Goal: Navigation & Orientation: Find specific page/section

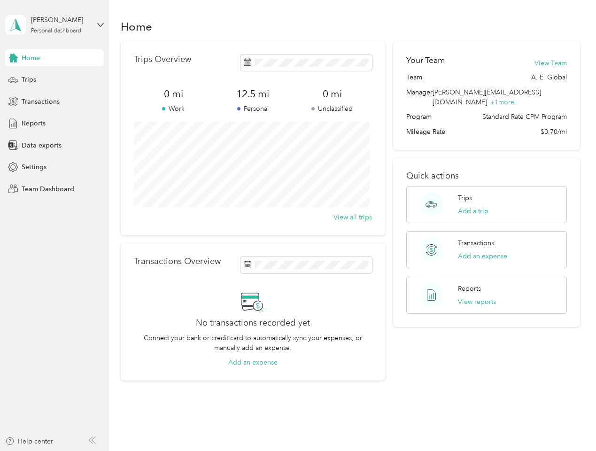
click at [298, 226] on div "Trips Overview 0 mi Work 12.5 mi Personal 0 mi Unclassified View all trips" at bounding box center [253, 138] width 265 height 194
click at [55, 25] on div "[PERSON_NAME]" at bounding box center [60, 20] width 59 height 10
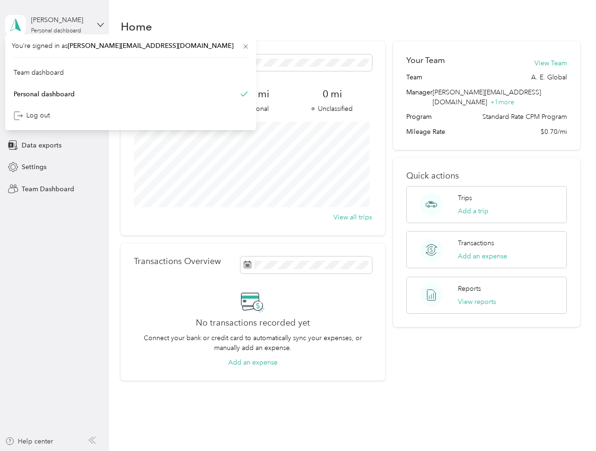
click at [55, 58] on div "You’re signed in as [PERSON_NAME][EMAIL_ADDRESS][DOMAIN_NAME] Team dashboard Pe…" at bounding box center [130, 82] width 251 height 96
